Goal: Communication & Community: Answer question/provide support

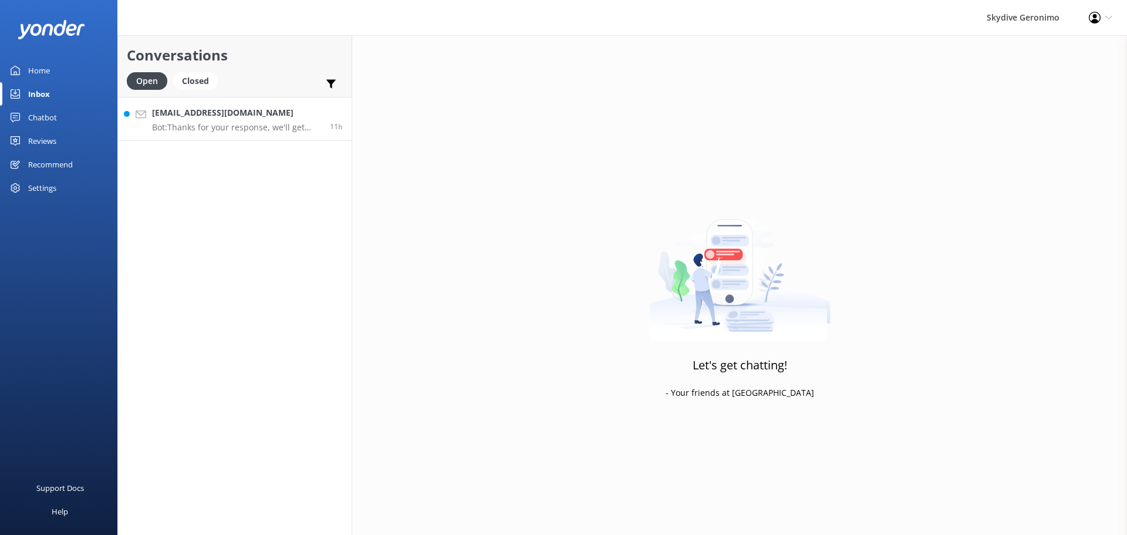
click at [249, 122] on p "Bot: Thanks for your response, we'll get back to you as soon as we can during o…" at bounding box center [236, 127] width 169 height 11
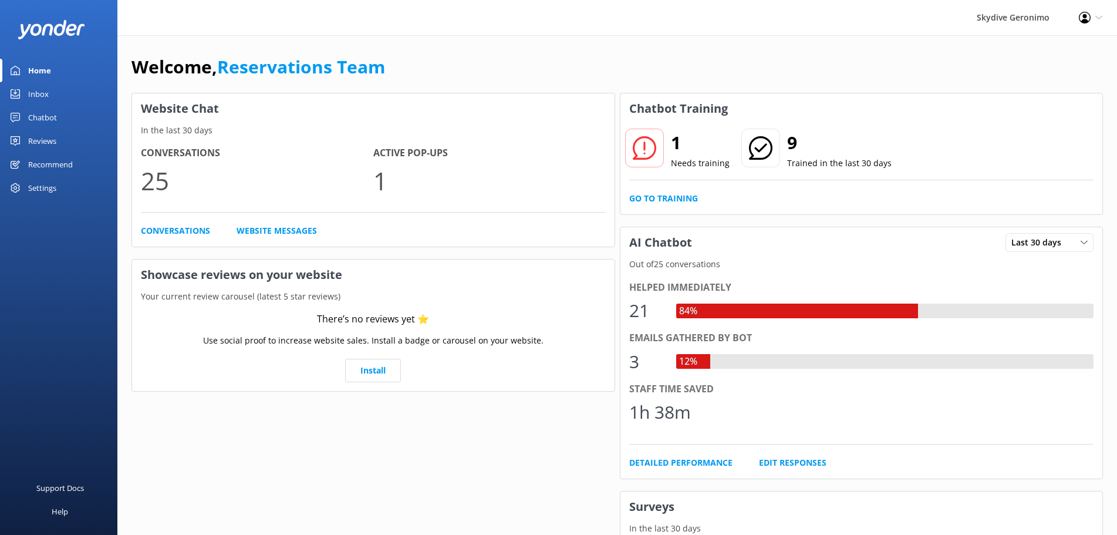
click at [28, 97] on div "Inbox" at bounding box center [38, 93] width 21 height 23
